Goal: Task Accomplishment & Management: Complete application form

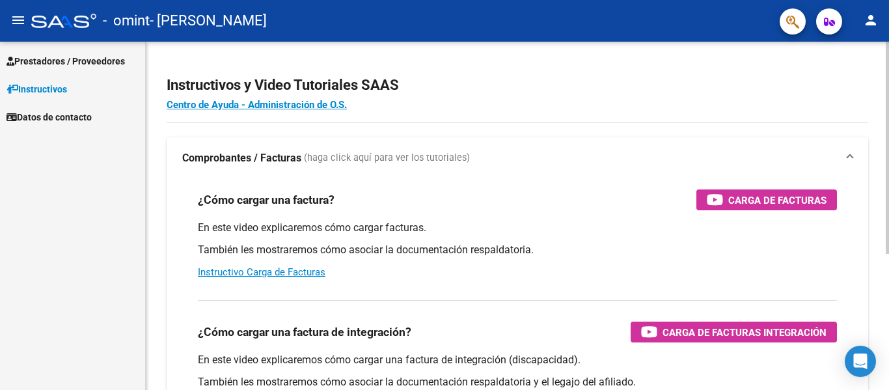
click at [849, 116] on app-root-component "Instructivos y Video Tutoriales SAAS Centro de Ayuda - Administración de O.S. C…" at bounding box center [517, 305] width 701 height 487
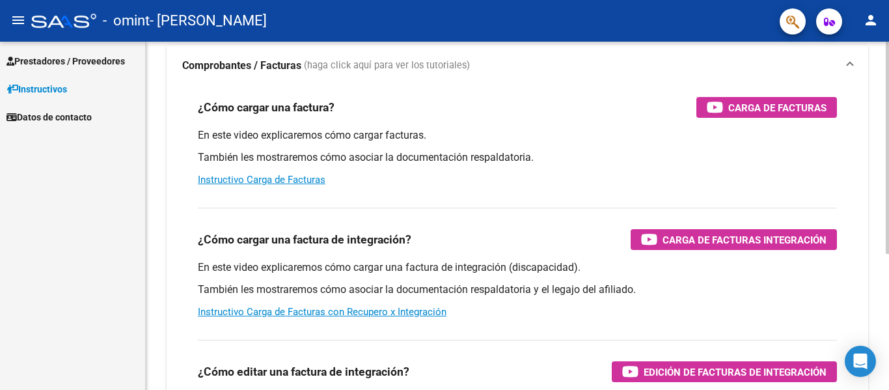
scroll to position [130, 0]
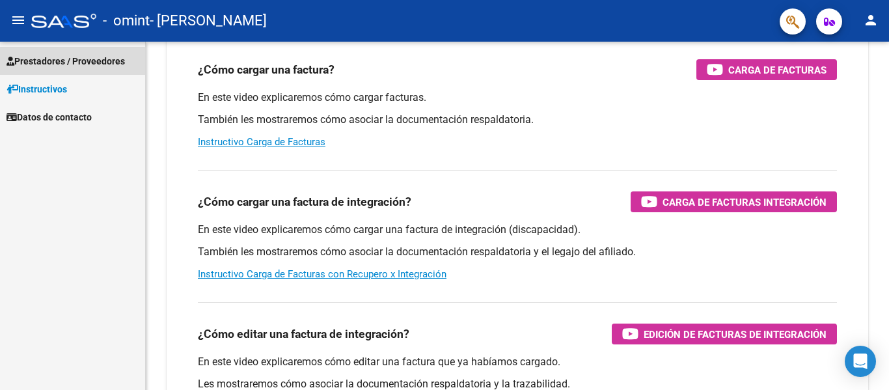
click at [56, 66] on span "Prestadores / Proveedores" at bounding box center [66, 61] width 118 height 14
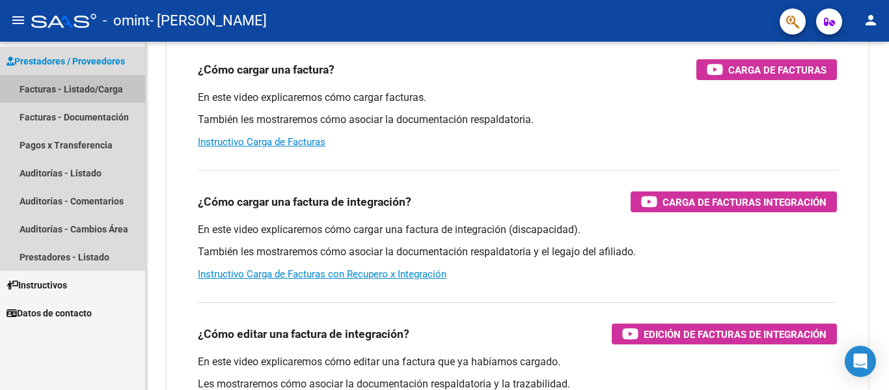
click at [110, 95] on link "Facturas - Listado/Carga" at bounding box center [72, 89] width 145 height 28
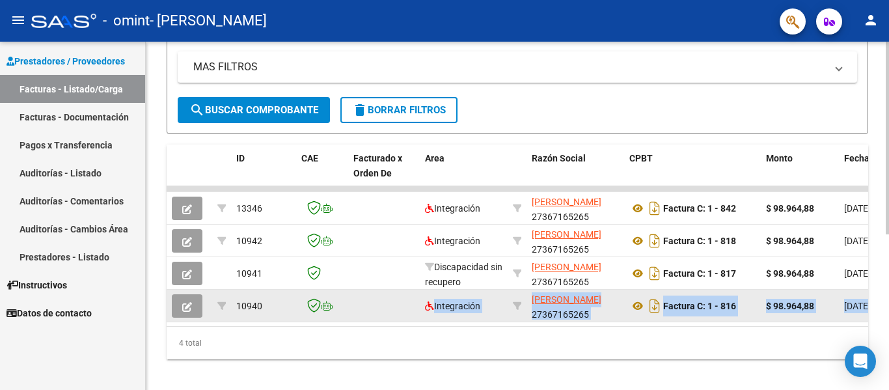
drag, startPoint x: 303, startPoint y: 323, endPoint x: 409, endPoint y: 313, distance: 106.6
click at [409, 314] on datatable-selection "13346 Integración [PERSON_NAME] 27367165265 Factura C: 1 - 842 $ 98.964,88 [DAT…" at bounding box center [517, 319] width 701 height 10
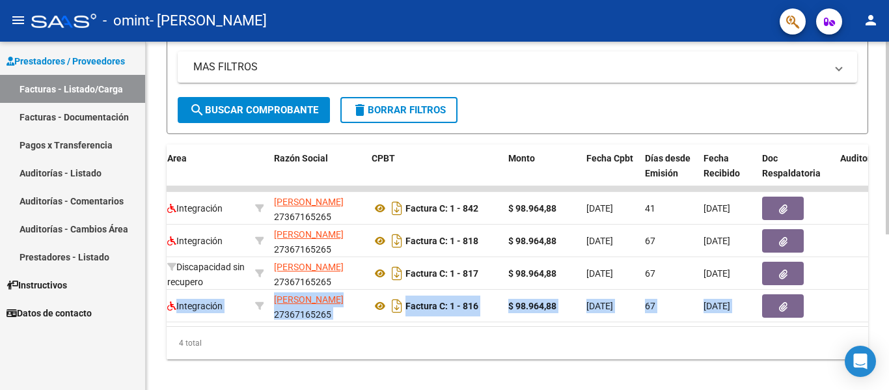
scroll to position [0, 271]
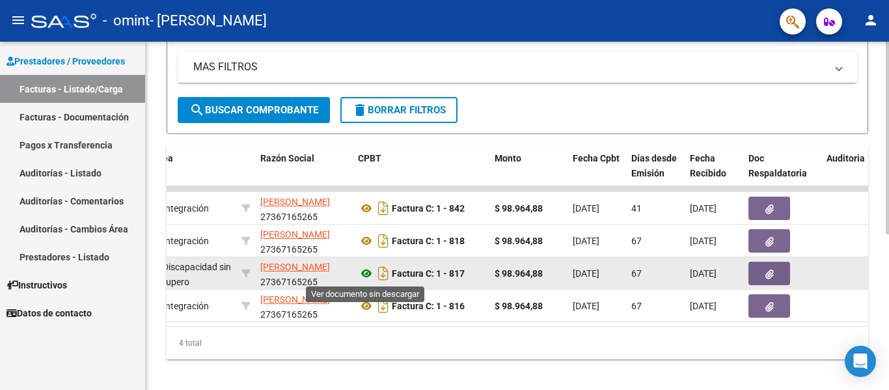
click at [366, 276] on icon at bounding box center [366, 273] width 17 height 16
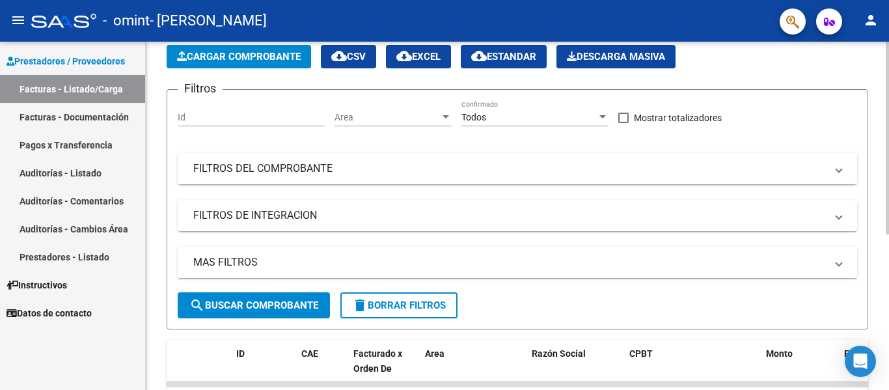
scroll to position [0, 0]
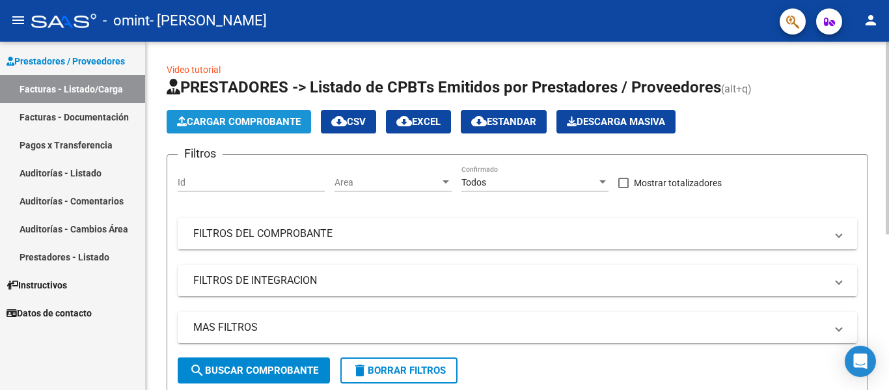
click at [275, 128] on button "Cargar Comprobante" at bounding box center [239, 121] width 144 height 23
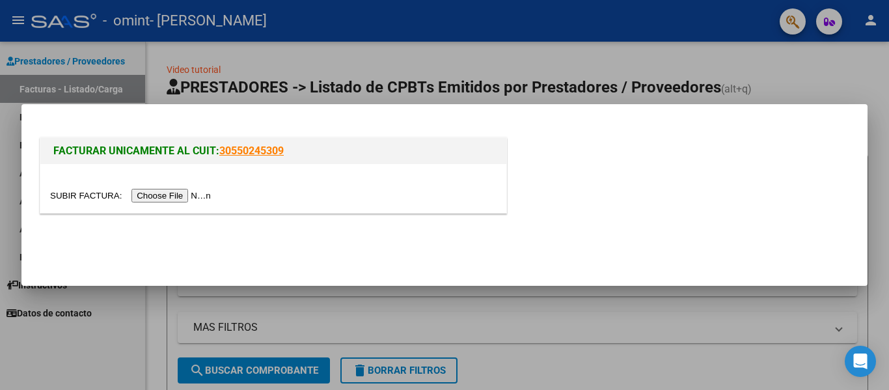
click at [211, 194] on input "file" at bounding box center [132, 196] width 165 height 14
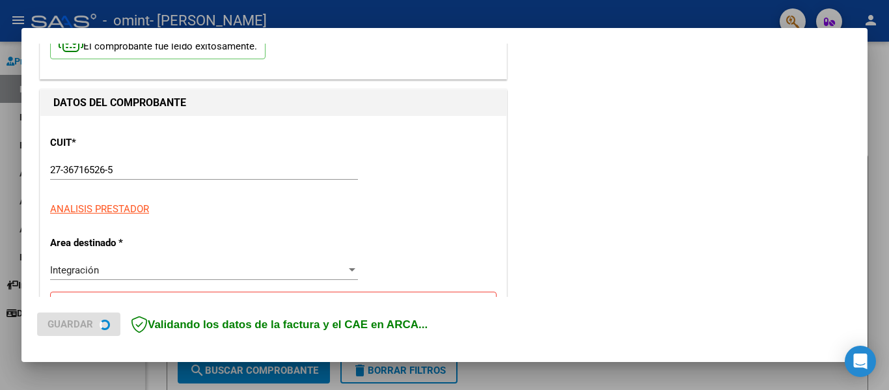
scroll to position [195, 0]
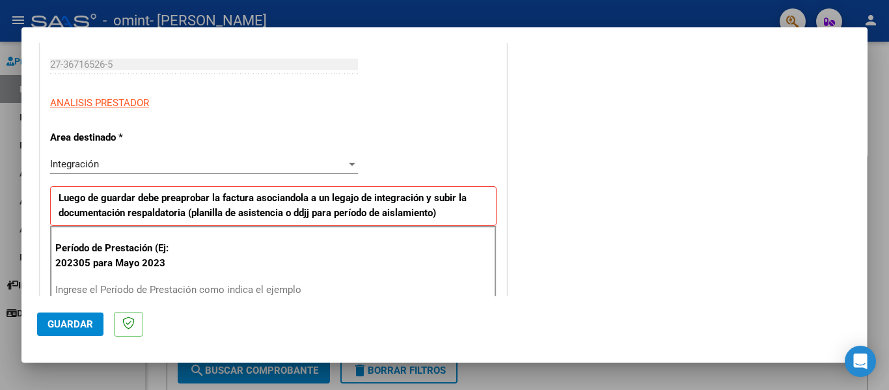
click at [162, 173] on div "Integración Seleccionar Area" at bounding box center [204, 164] width 308 height 20
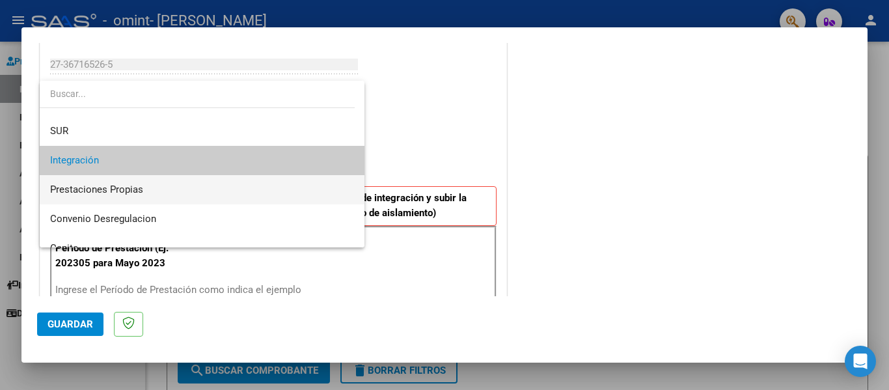
scroll to position [0, 0]
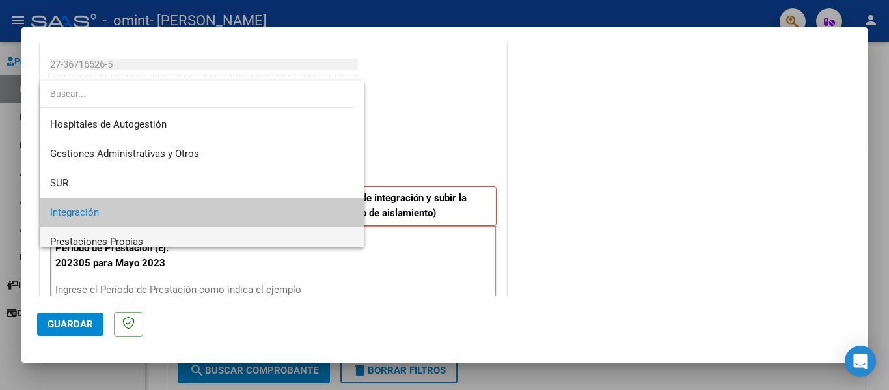
click at [156, 206] on span "Integración" at bounding box center [202, 212] width 304 height 29
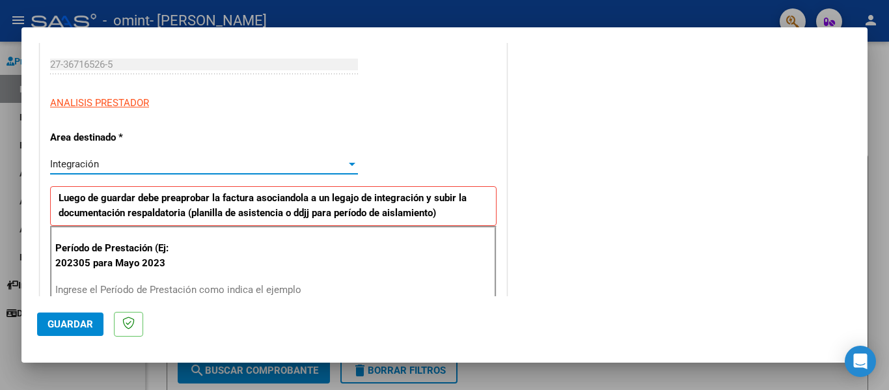
click at [153, 169] on div "Integración" at bounding box center [198, 164] width 296 height 12
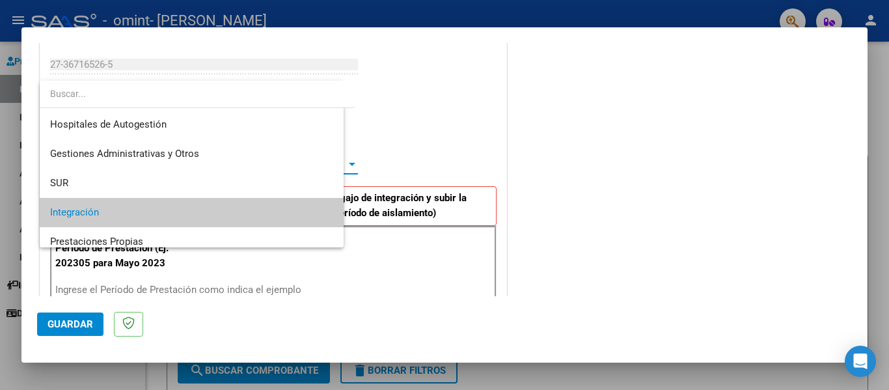
scroll to position [49, 0]
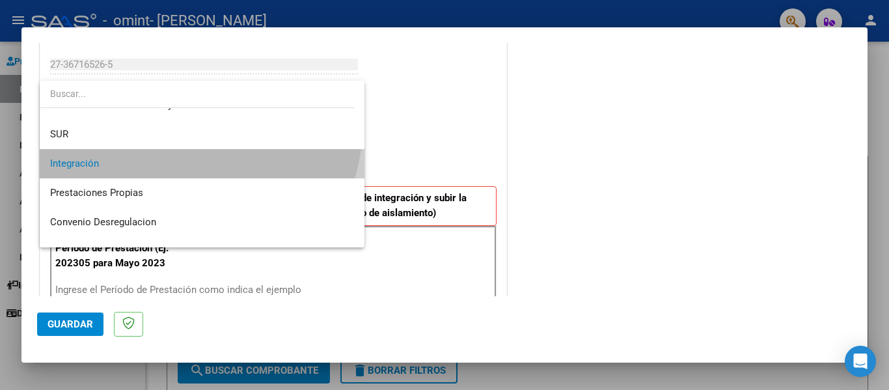
click at [153, 169] on span "Integración" at bounding box center [202, 163] width 304 height 29
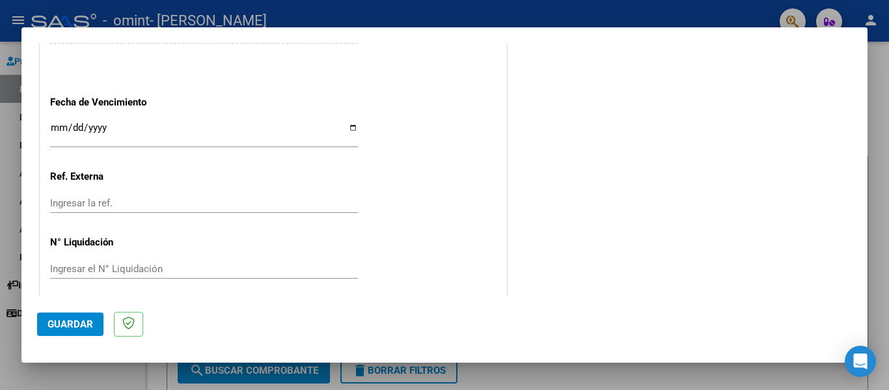
scroll to position [867, 0]
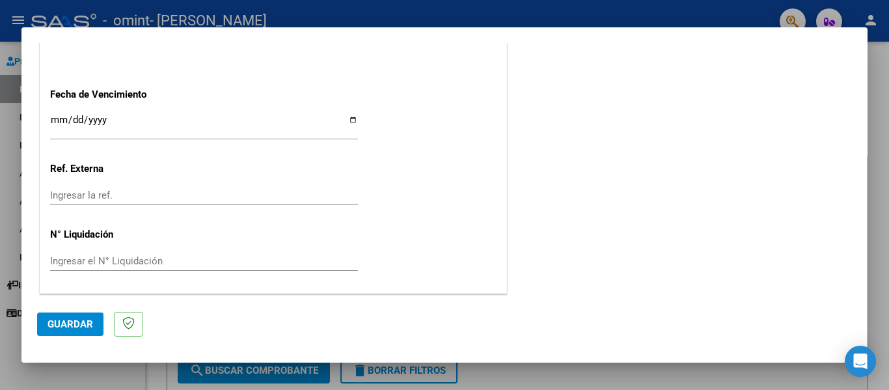
click at [174, 139] on div "Ingresar la fecha" at bounding box center [204, 125] width 308 height 28
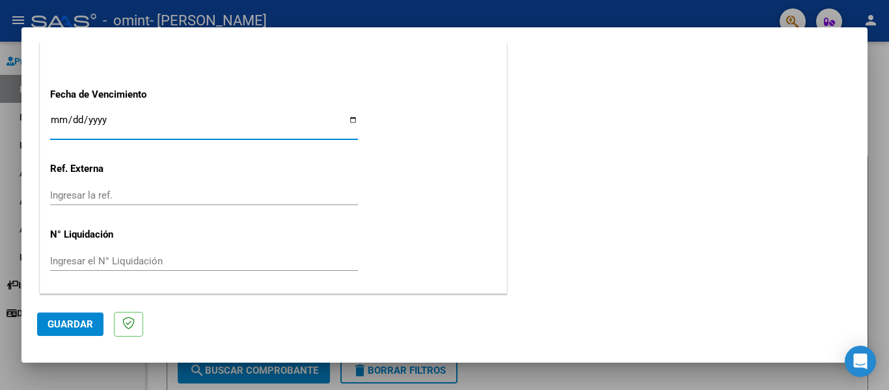
click at [170, 129] on input "Ingresar la fecha" at bounding box center [204, 125] width 308 height 21
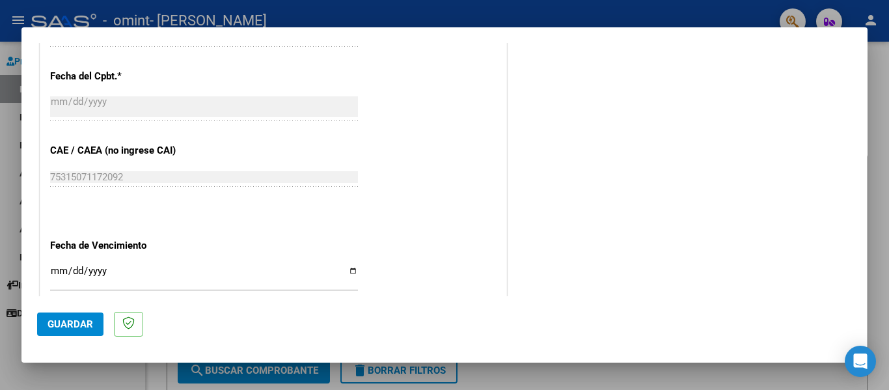
scroll to position [737, 0]
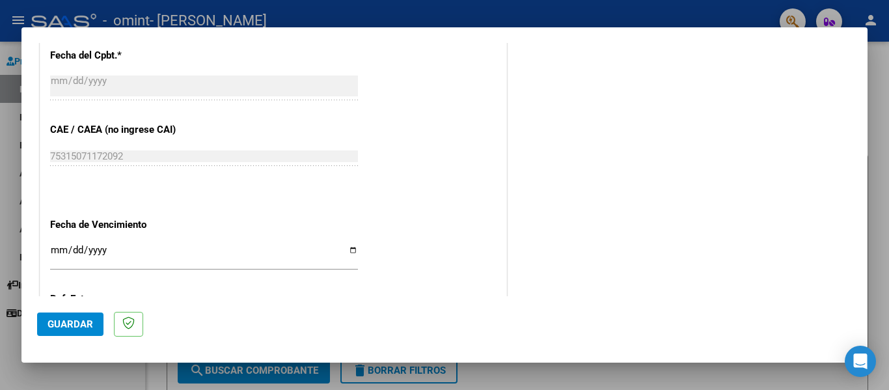
click at [347, 247] on input "Ingresar la fecha" at bounding box center [204, 255] width 308 height 21
click at [79, 256] on input "[DATE]" at bounding box center [204, 255] width 308 height 21
click at [334, 252] on input "[DATE]" at bounding box center [204, 255] width 308 height 21
click at [342, 250] on input "[DATE]" at bounding box center [204, 255] width 308 height 21
click at [349, 251] on input "[DATE]" at bounding box center [204, 255] width 308 height 21
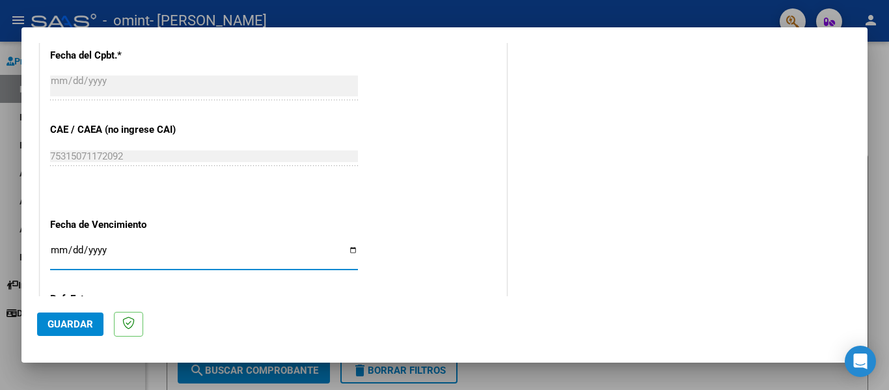
type input "[DATE]"
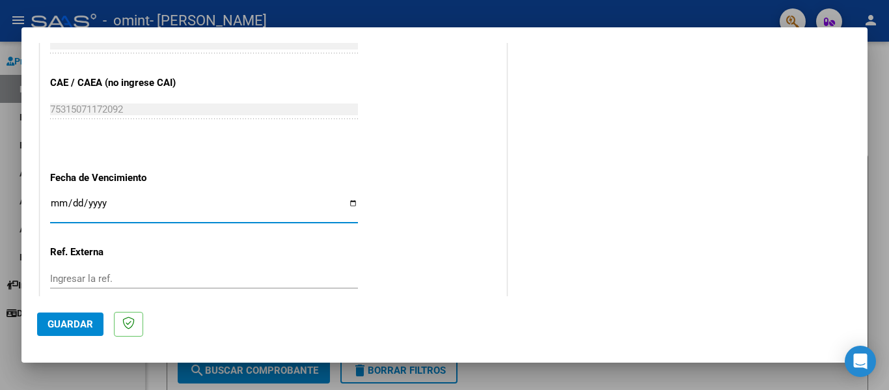
scroll to position [802, 0]
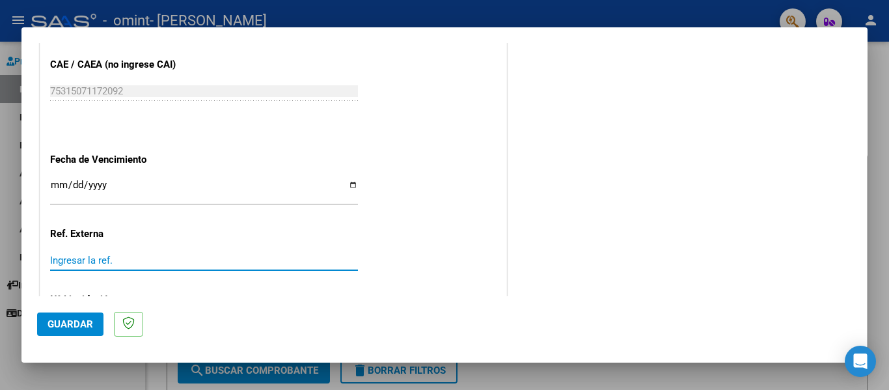
click at [118, 258] on input "Ingresar la ref." at bounding box center [204, 260] width 308 height 12
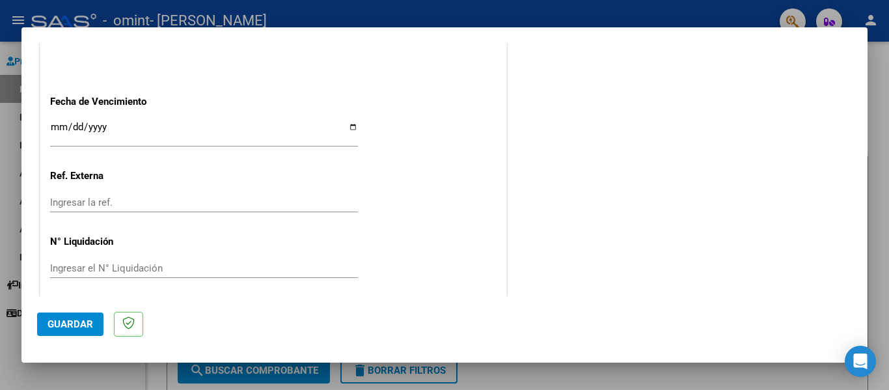
scroll to position [867, 0]
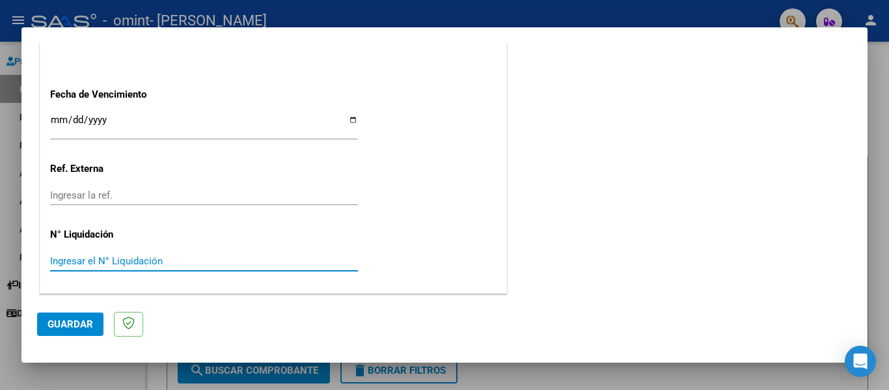
click at [111, 260] on input "Ingresar el N° Liquidación" at bounding box center [204, 261] width 308 height 12
click at [78, 325] on span "Guardar" at bounding box center [70, 324] width 46 height 12
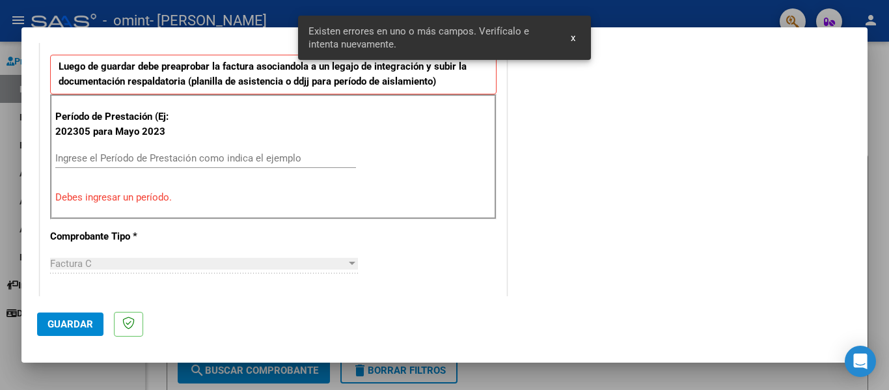
scroll to position [302, 0]
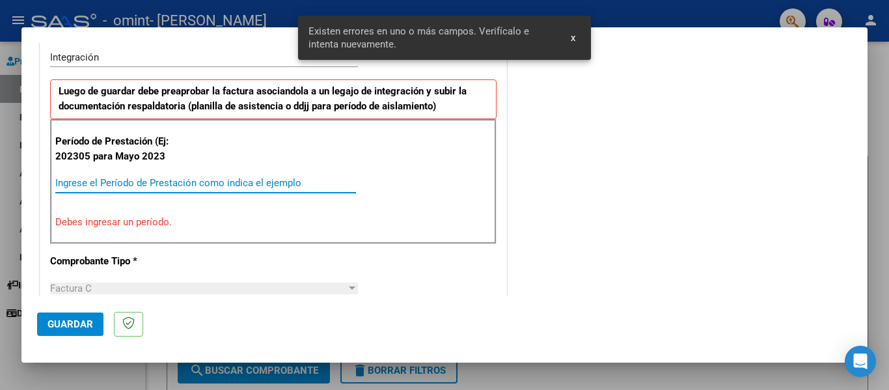
click at [101, 183] on input "Ingrese el Período de Prestación como indica el ejemplo" at bounding box center [205, 183] width 301 height 12
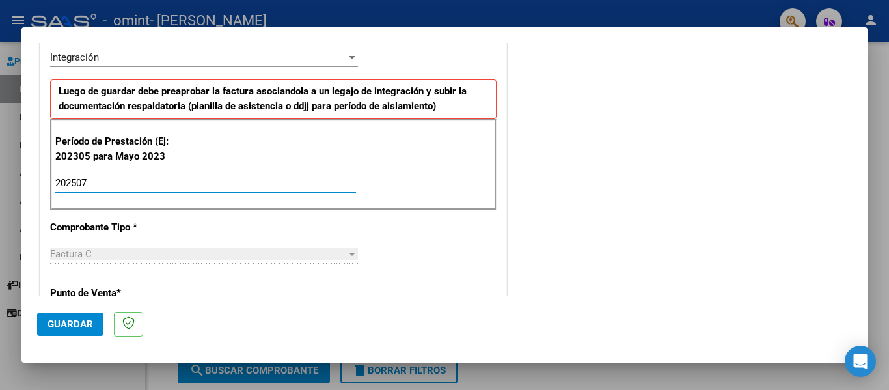
type input "202507"
drag, startPoint x: 623, startPoint y: 304, endPoint x: 651, endPoint y: 300, distance: 28.9
click at [623, 305] on mat-dialog-actions "Guardar" at bounding box center [444, 321] width 815 height 51
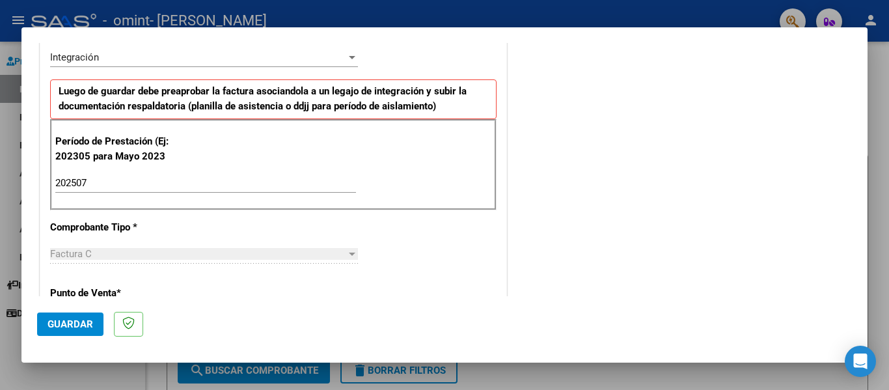
click at [62, 329] on span "Guardar" at bounding box center [70, 324] width 46 height 12
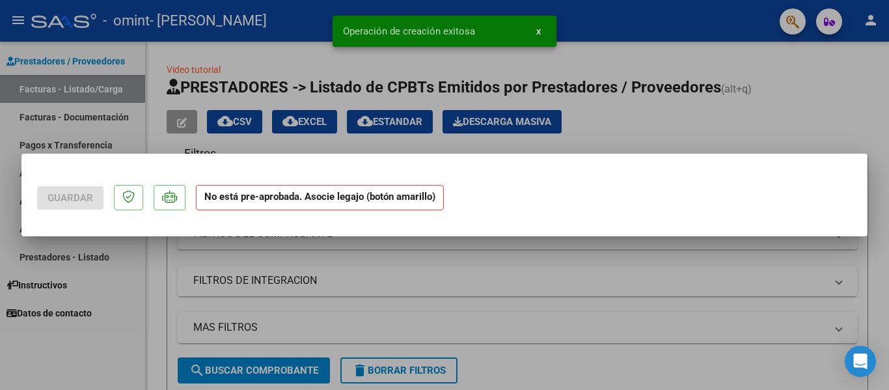
scroll to position [0, 0]
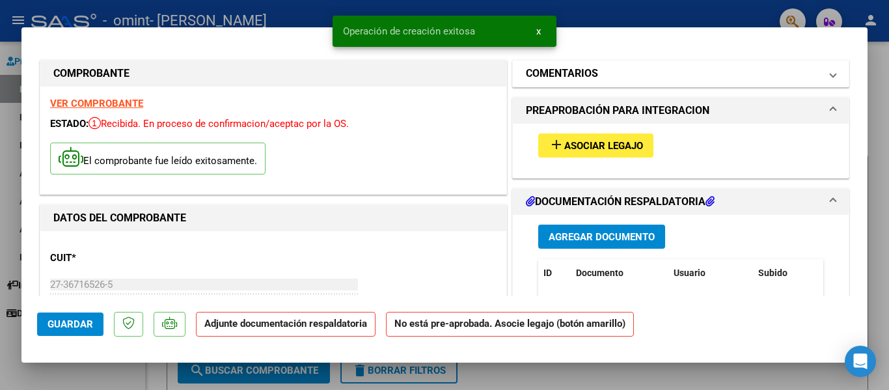
click at [756, 65] on mat-expansion-panel-header "COMENTARIOS" at bounding box center [681, 74] width 336 height 26
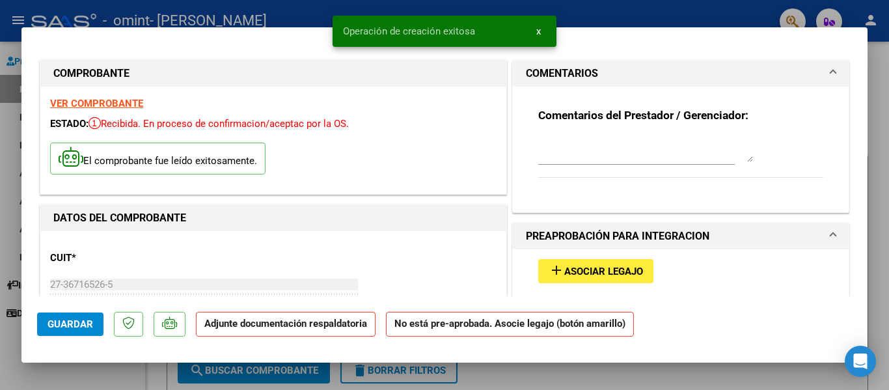
click at [693, 157] on textarea at bounding box center [645, 149] width 215 height 26
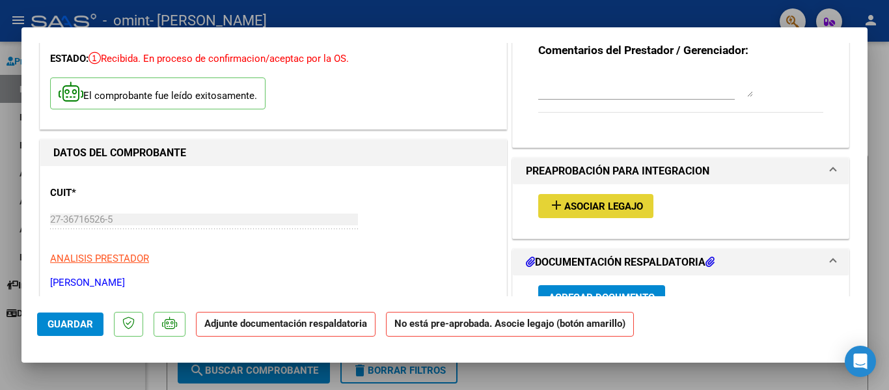
click at [634, 217] on button "add Asociar Legajo" at bounding box center [595, 206] width 115 height 24
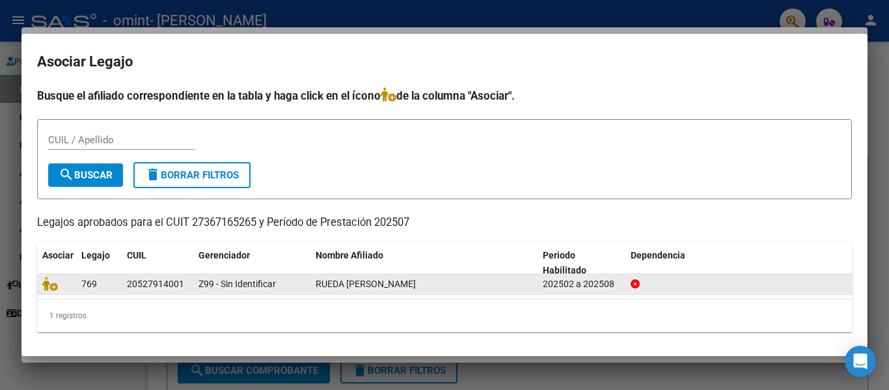
click at [52, 291] on div at bounding box center [56, 284] width 29 height 15
click at [55, 287] on icon at bounding box center [50, 284] width 16 height 14
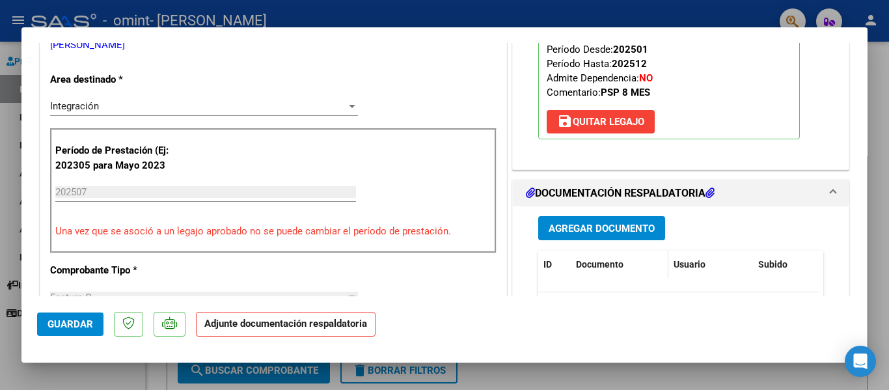
scroll to position [325, 0]
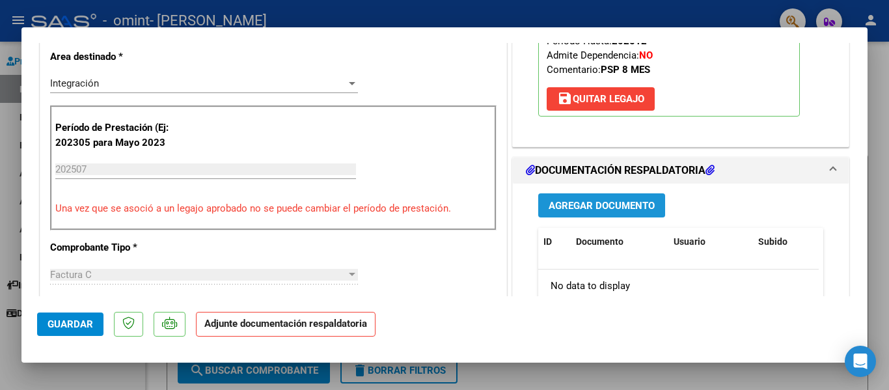
click at [591, 207] on span "Agregar Documento" at bounding box center [602, 206] width 106 height 12
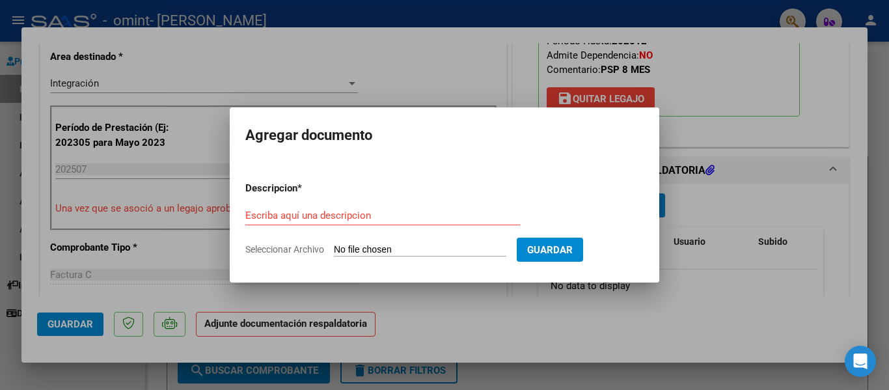
click at [344, 214] on input "Escriba aquí una descripcion" at bounding box center [382, 216] width 275 height 12
type input "d"
type input "factura [DATE]"
click at [422, 244] on input "Seleccionar Archivo" at bounding box center [420, 250] width 172 height 12
type input "C:\fakepath\27367165265_011_00001_00000864.pdf"
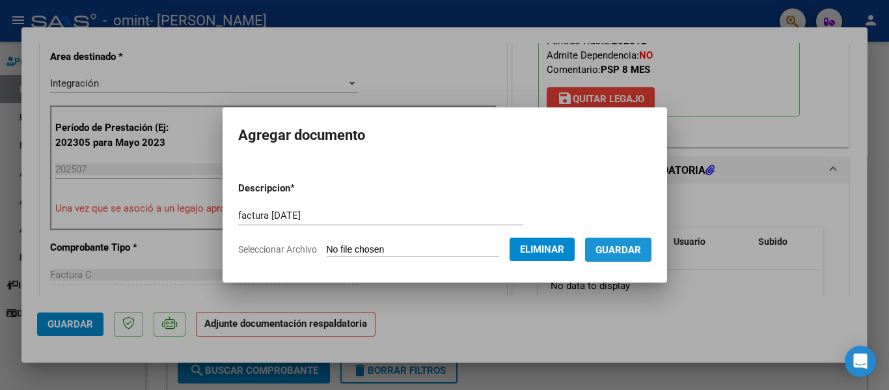
click at [636, 249] on span "Guardar" at bounding box center [618, 250] width 46 height 12
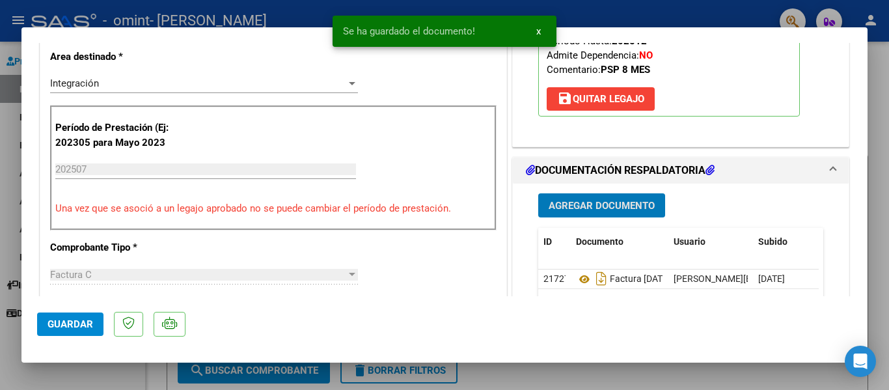
click at [616, 213] on button "Agregar Documento" at bounding box center [601, 205] width 127 height 24
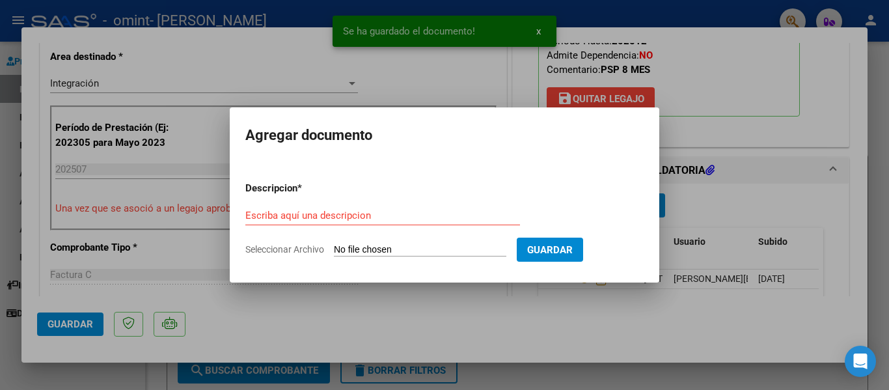
click at [302, 204] on form "Descripcion * Escriba aquí una descripcion Seleccionar Archivo Guardar" at bounding box center [444, 218] width 398 height 95
click at [304, 219] on input "Escriba aquí una descripcion" at bounding box center [382, 216] width 275 height 12
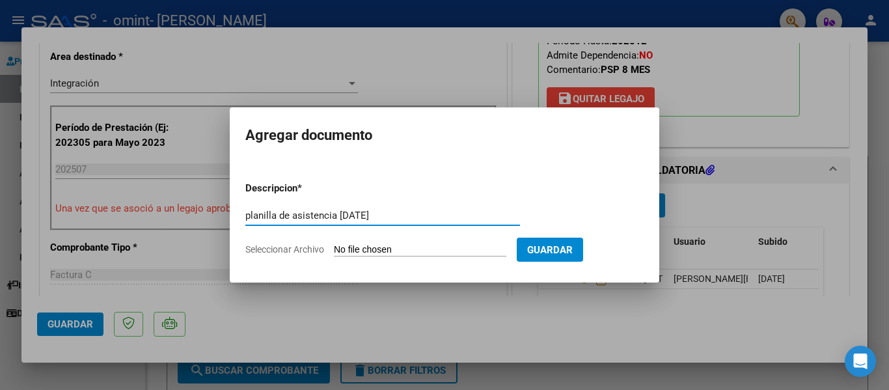
type input "planilla de asistencia [DATE]"
click at [359, 247] on input "Seleccionar Archivo" at bounding box center [420, 250] width 172 height 12
type input "C:\fakepath\[PERSON_NAME][DATE].pdf"
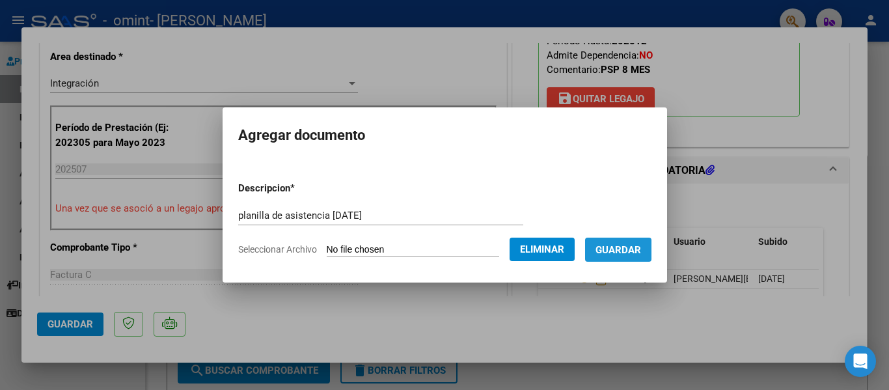
click at [620, 253] on span "Guardar" at bounding box center [618, 250] width 46 height 12
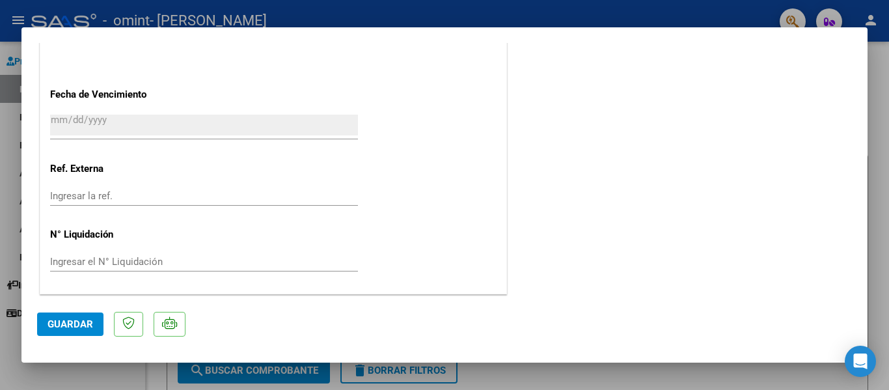
scroll to position [912, 0]
click at [79, 313] on button "Guardar" at bounding box center [70, 323] width 66 height 23
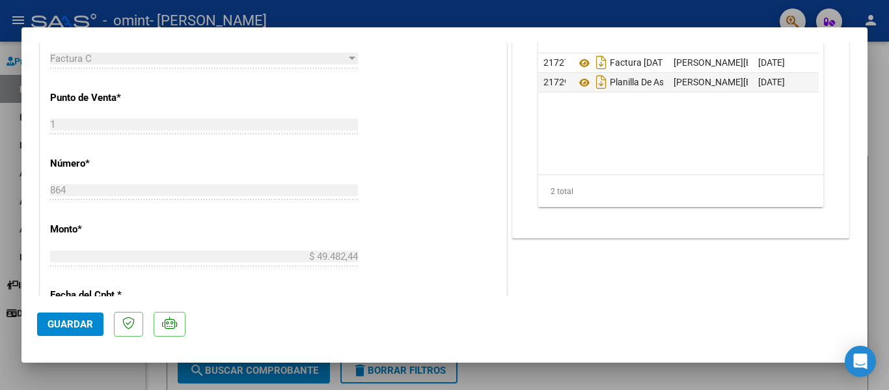
scroll to position [521, 0]
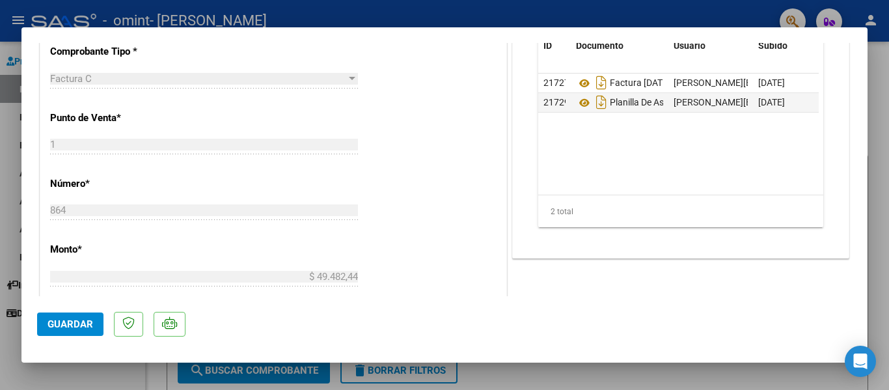
click at [509, 305] on mat-dialog-actions "Guardar" at bounding box center [444, 321] width 815 height 51
click at [81, 326] on span "Guardar" at bounding box center [70, 324] width 46 height 12
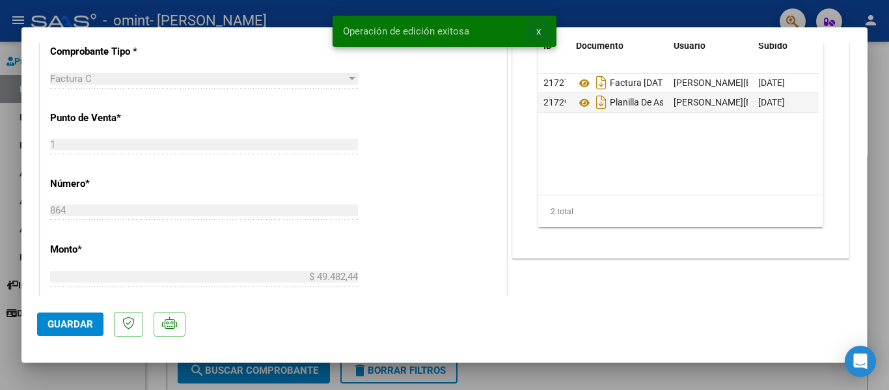
drag, startPoint x: 542, startPoint y: 30, endPoint x: 581, endPoint y: 31, distance: 39.1
click at [542, 31] on button "x" at bounding box center [538, 31] width 25 height 23
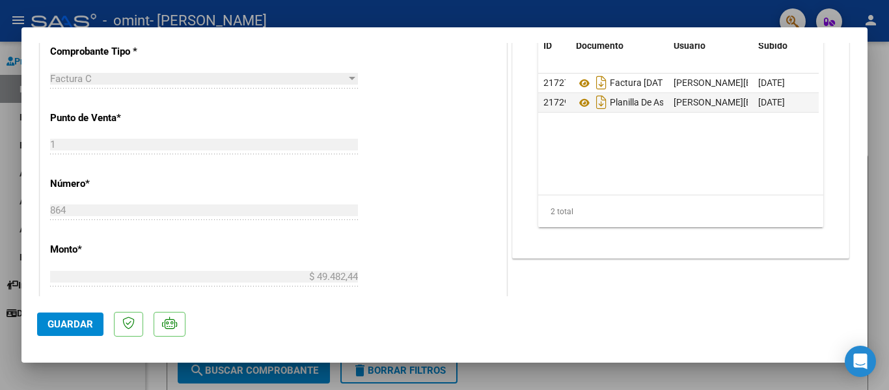
click at [232, 381] on div at bounding box center [444, 195] width 889 height 390
type input "$ 0,00"
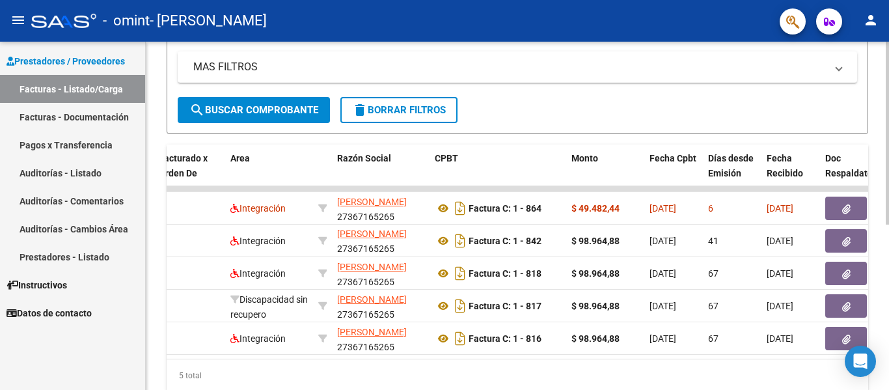
scroll to position [0, 0]
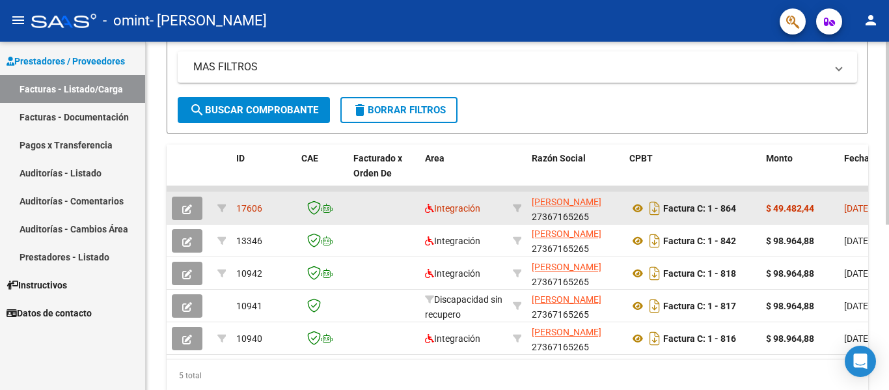
click at [239, 208] on span "17606" at bounding box center [249, 208] width 26 height 10
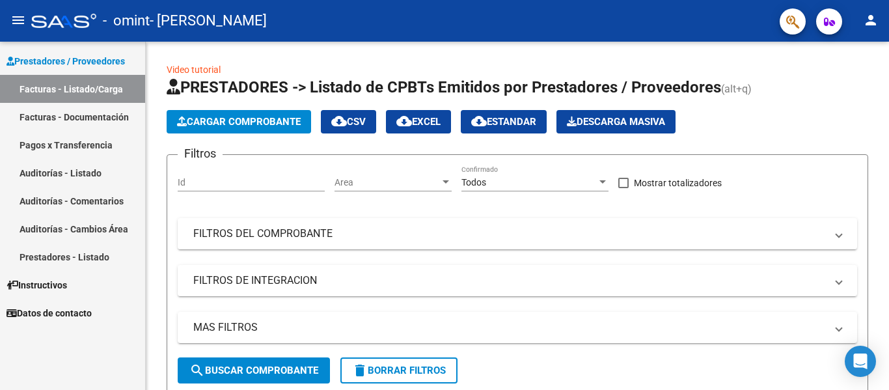
click at [88, 275] on link "Instructivos" at bounding box center [72, 285] width 145 height 28
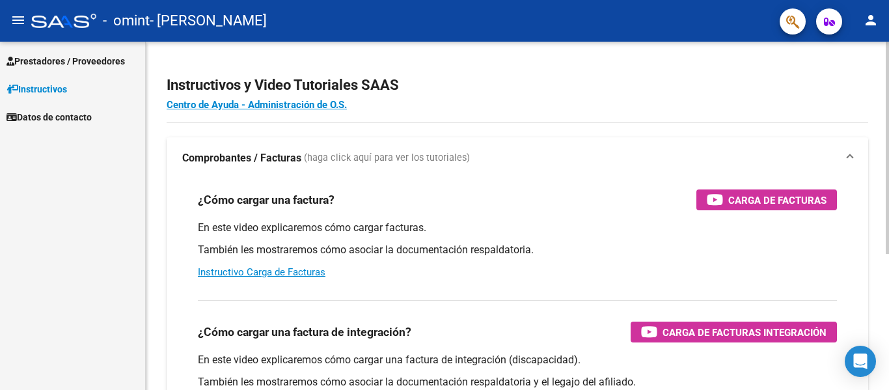
scroll to position [65, 0]
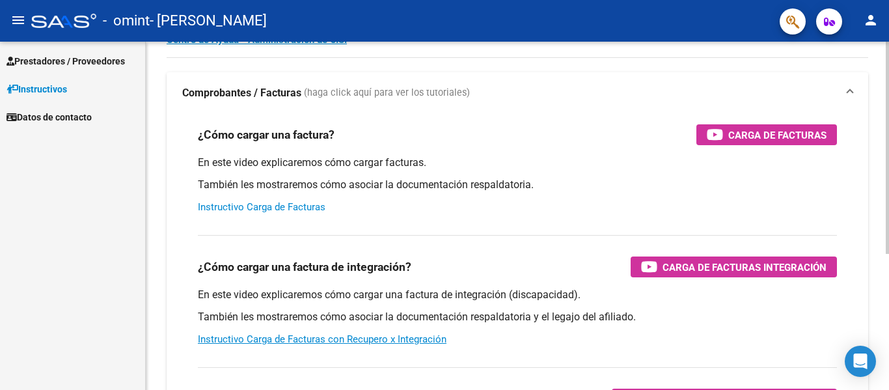
click at [284, 204] on link "Instructivo Carga de Facturas" at bounding box center [262, 207] width 128 height 12
click at [48, 58] on span "Prestadores / Proveedores" at bounding box center [66, 61] width 118 height 14
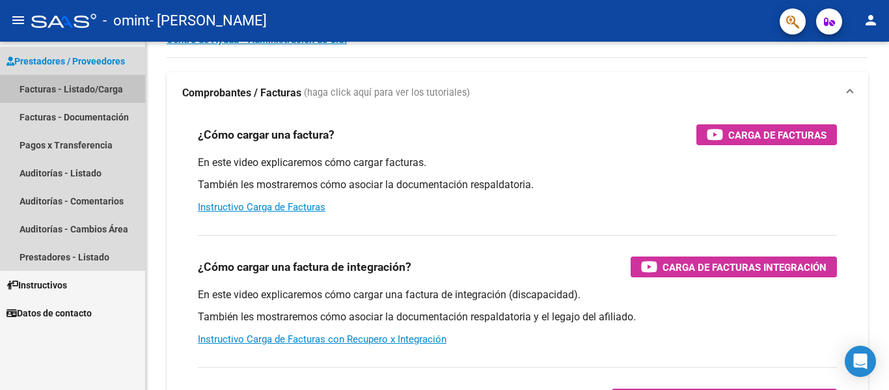
click at [57, 91] on link "Facturas - Listado/Carga" at bounding box center [72, 89] width 145 height 28
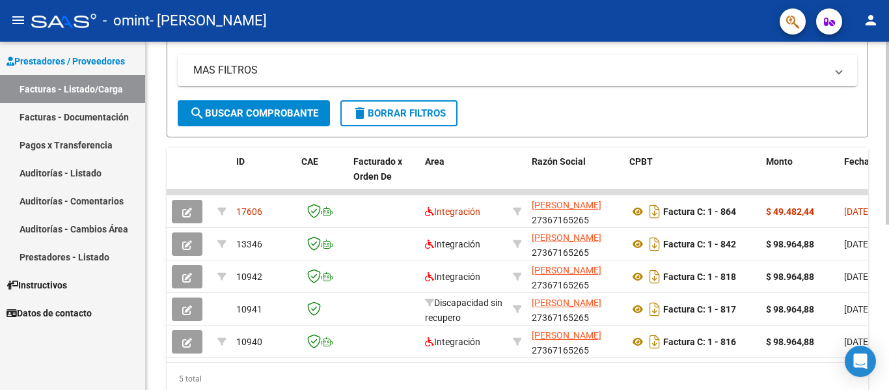
scroll to position [314, 0]
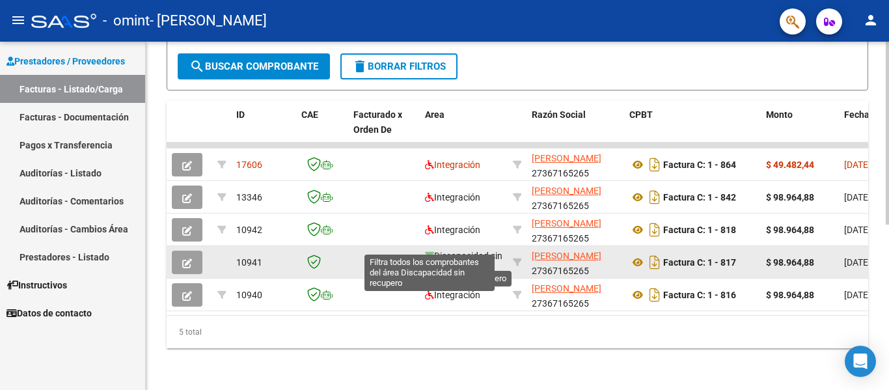
click at [433, 251] on icon at bounding box center [429, 255] width 9 height 9
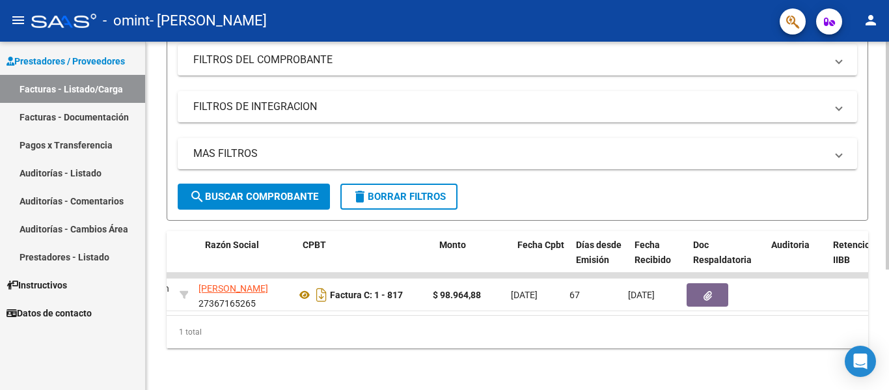
scroll to position [0, 308]
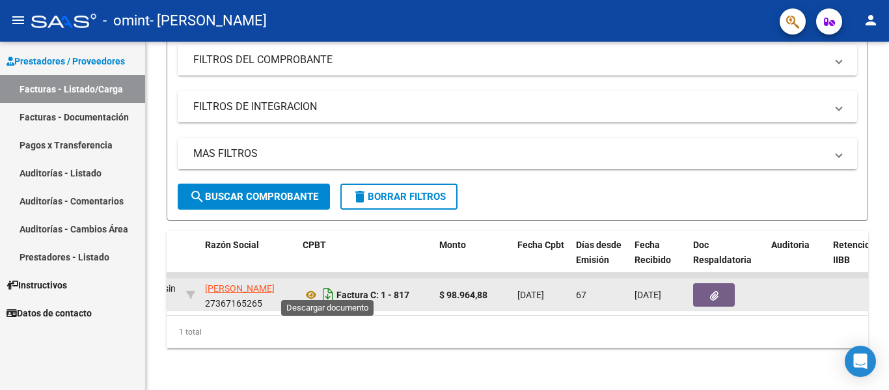
click at [324, 288] on icon "Descargar documento" at bounding box center [327, 294] width 17 height 21
